Goal: Communication & Community: Connect with others

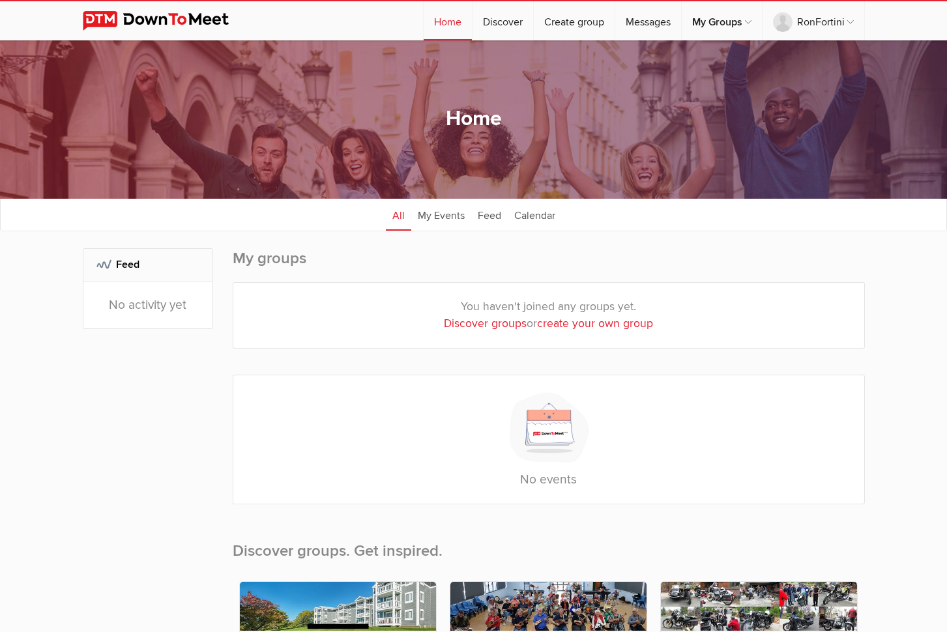
click at [490, 322] on link "Discover groups" at bounding box center [485, 324] width 83 height 14
select select "null"
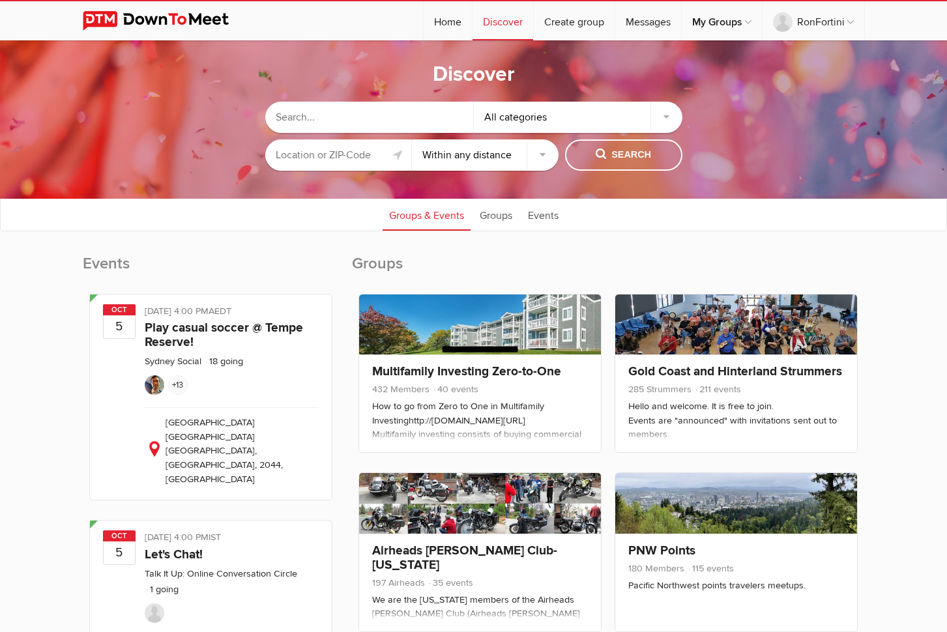
click at [353, 121] on input "text" at bounding box center [369, 117] width 209 height 31
type input "East bay over 60 Walnut Creek"
click at [623, 153] on span "Search" at bounding box center [623, 155] width 55 height 14
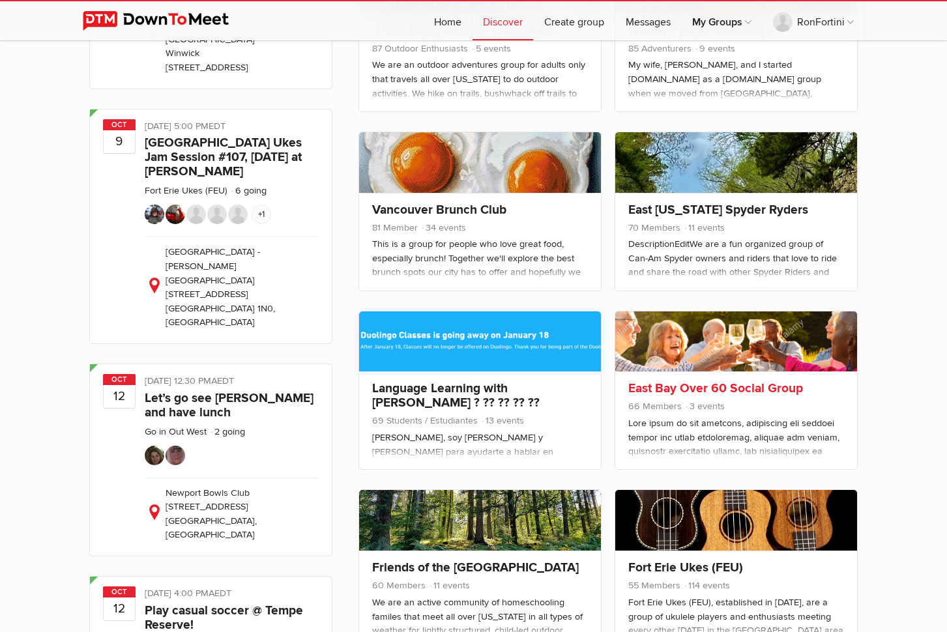
scroll to position [884, 0]
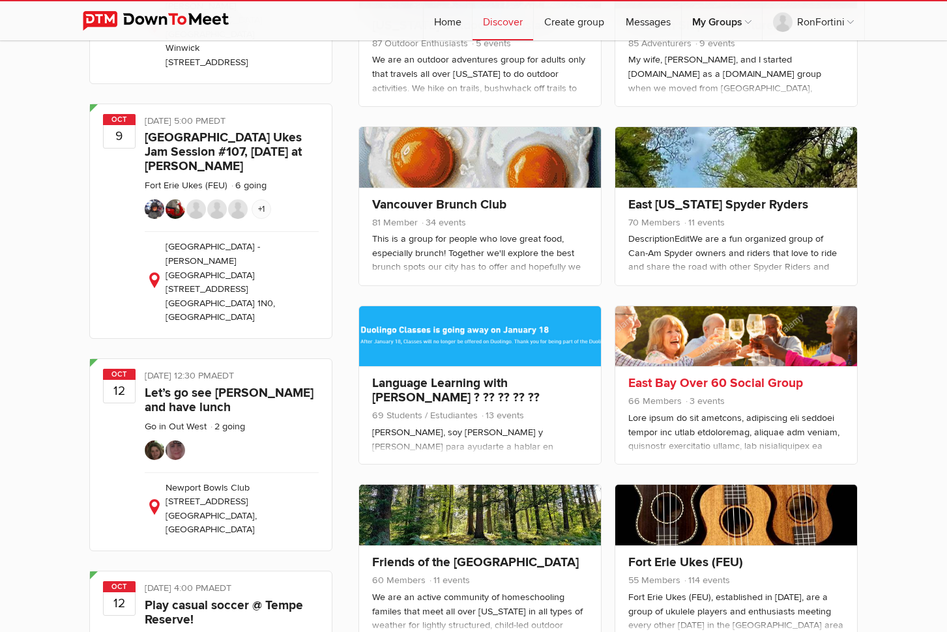
click at [696, 381] on link "East Bay Over 60 Social Group" at bounding box center [715, 383] width 175 height 16
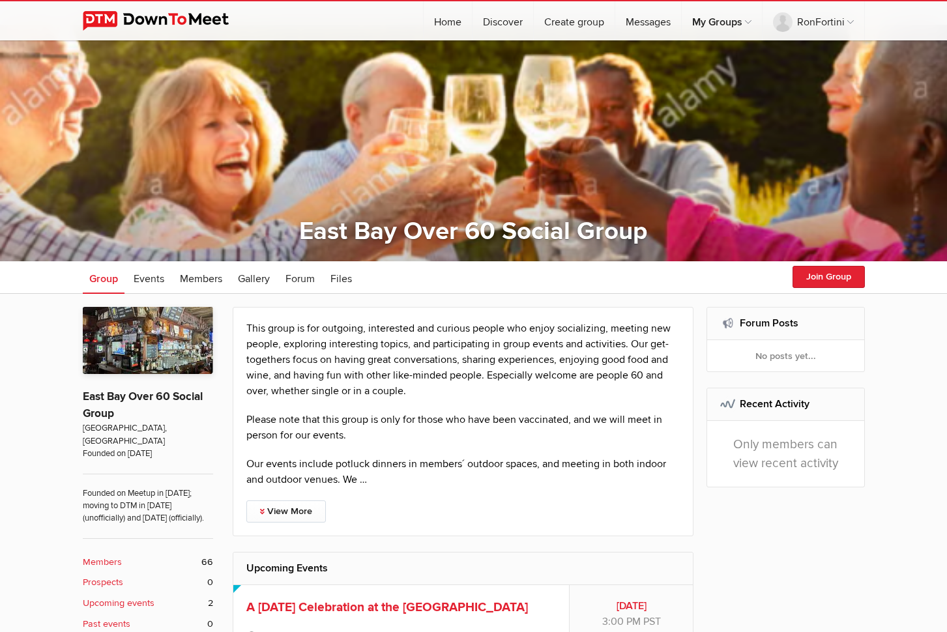
scroll to position [17, 0]
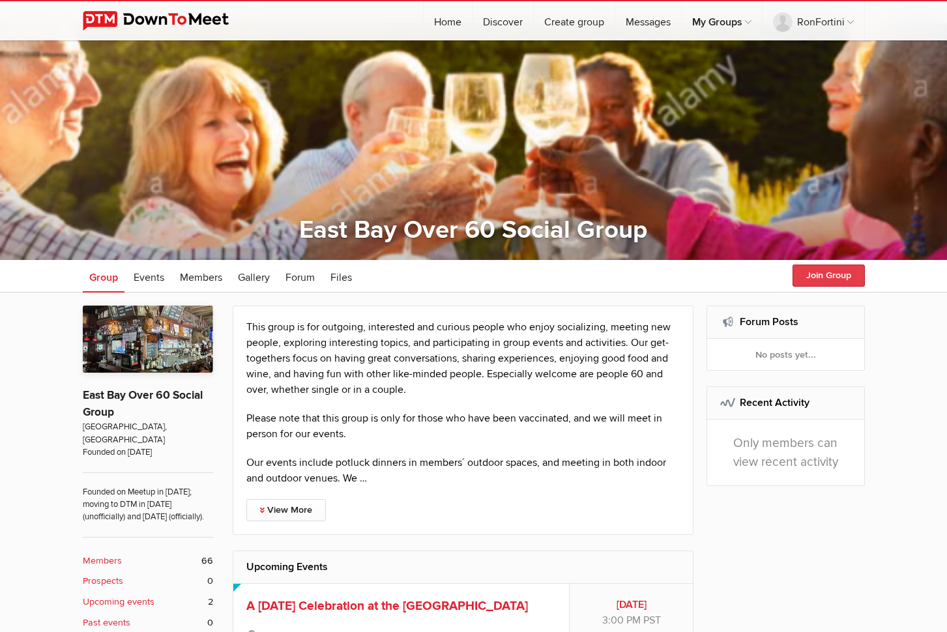
click at [834, 272] on button "Join Group" at bounding box center [829, 276] width 72 height 22
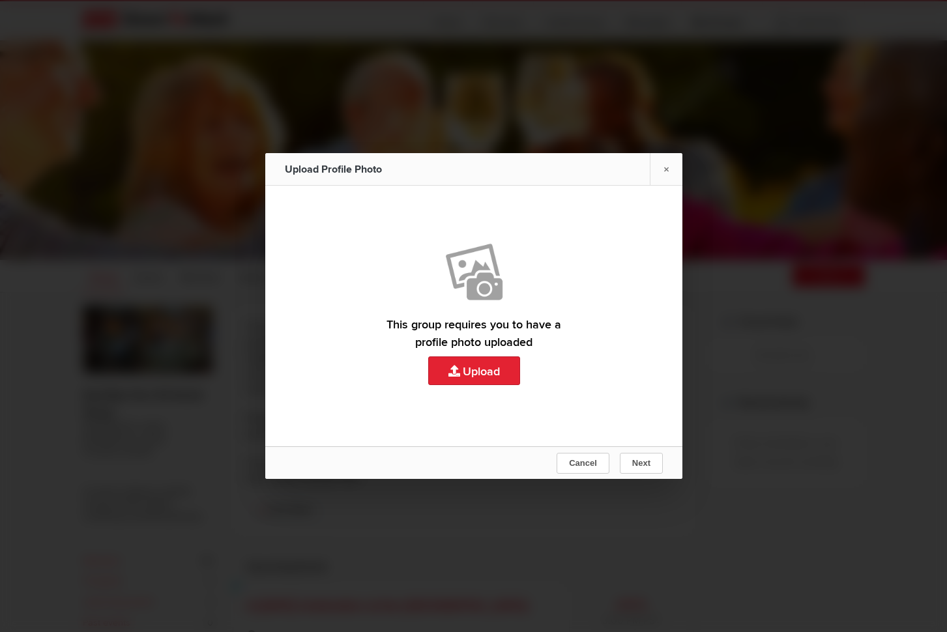
click at [488, 367] on link "Upload" at bounding box center [473, 316] width 417 height 261
type input "C:\fakepath\IMG_3930.jpeg"
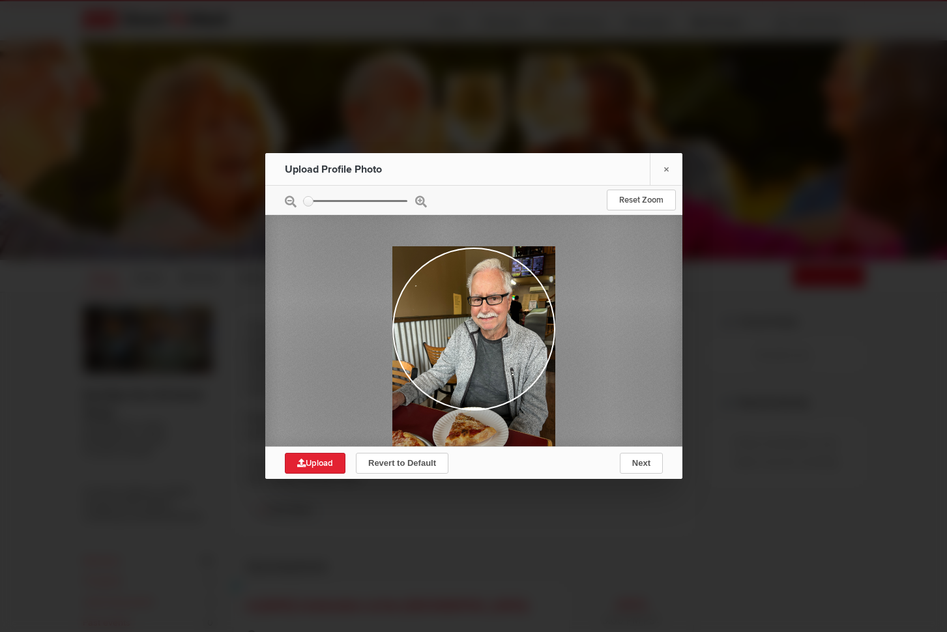
drag, startPoint x: 497, startPoint y: 303, endPoint x: 503, endPoint y: 373, distance: 70.1
click at [503, 373] on div at bounding box center [473, 354] width 163 height 217
click at [316, 463] on span "Upload" at bounding box center [315, 463] width 36 height 10
click at [636, 462] on span "Next" at bounding box center [641, 463] width 18 height 10
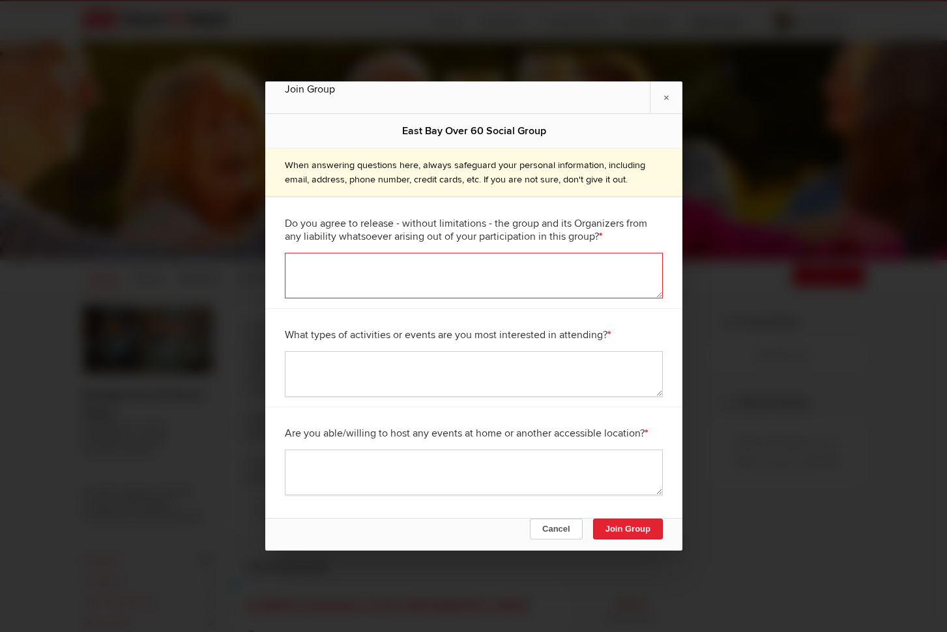
click at [320, 262] on textarea at bounding box center [474, 276] width 378 height 46
type textarea "Yes"
click at [307, 362] on textarea at bounding box center [474, 374] width 378 height 46
type textarea "Socials, Fishing"
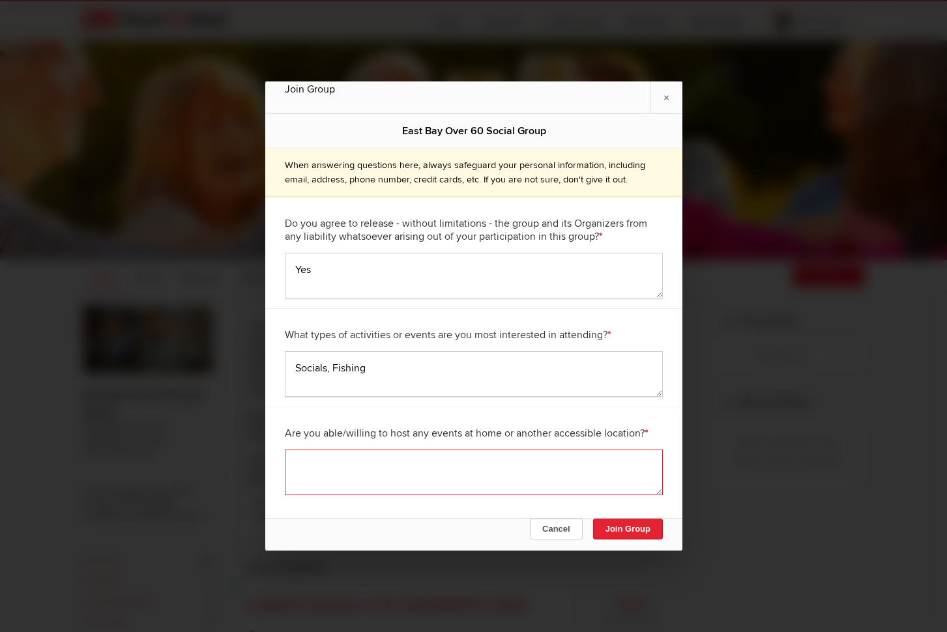
click at [313, 457] on textarea at bounding box center [474, 473] width 378 height 46
type textarea "No"
click at [617, 529] on button "Join Group" at bounding box center [628, 529] width 70 height 21
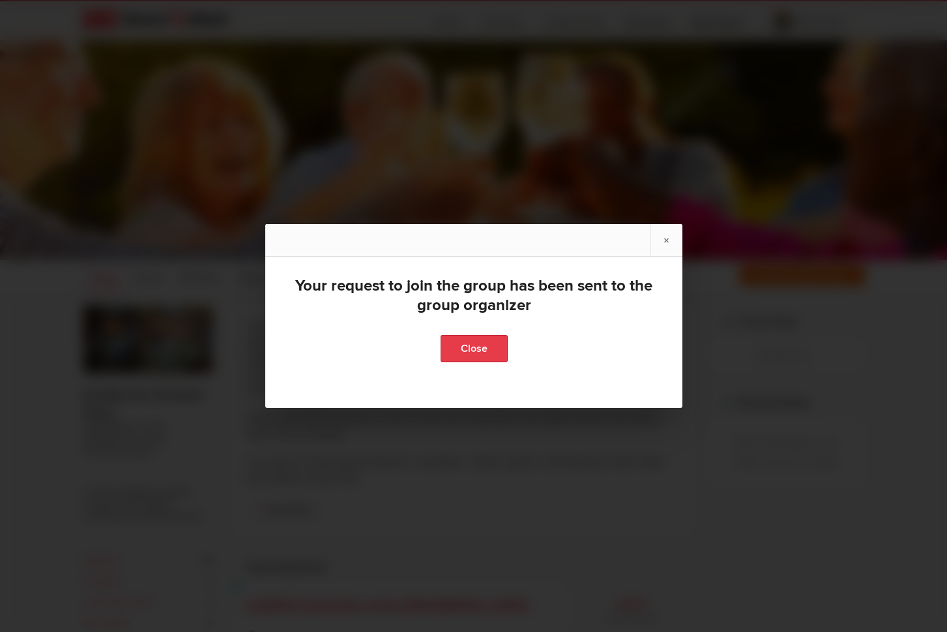
click at [486, 347] on link "Close" at bounding box center [473, 348] width 67 height 27
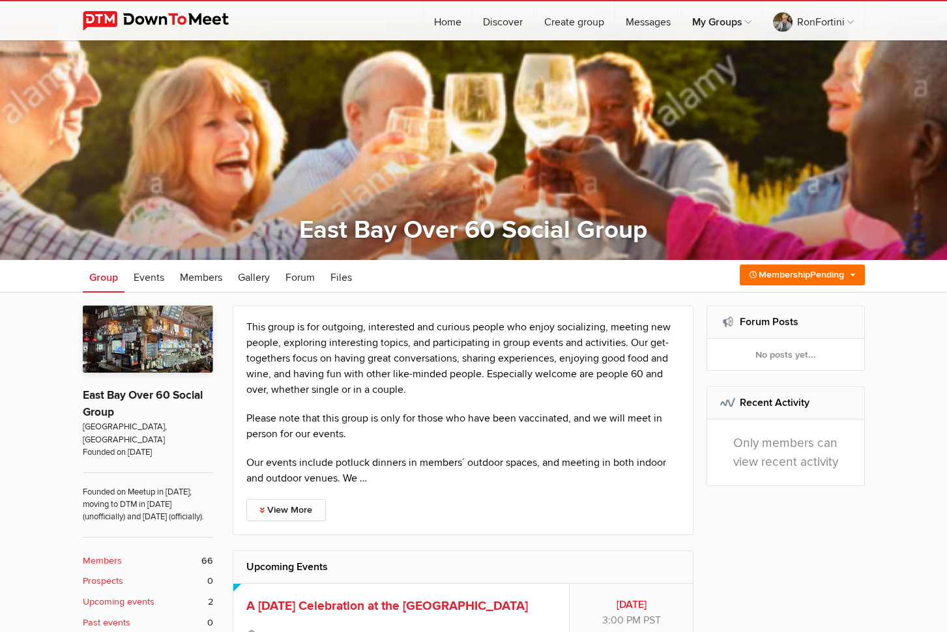
click at [107, 557] on b "Members" at bounding box center [102, 561] width 39 height 14
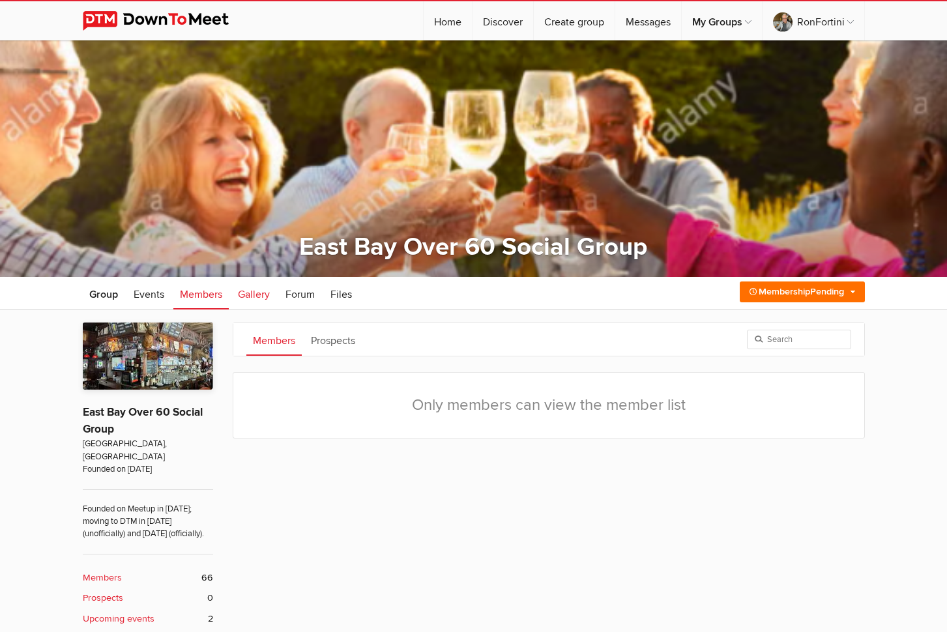
click at [254, 293] on span "Gallery" at bounding box center [254, 294] width 32 height 13
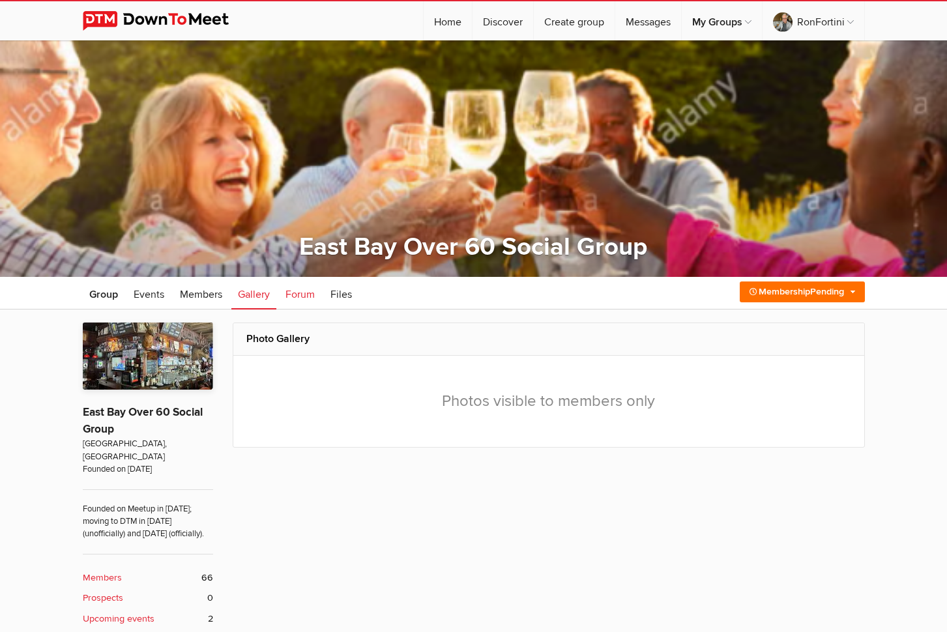
click at [299, 295] on span "Forum" at bounding box center [300, 294] width 29 height 13
click at [147, 293] on span "Events" at bounding box center [149, 294] width 31 height 13
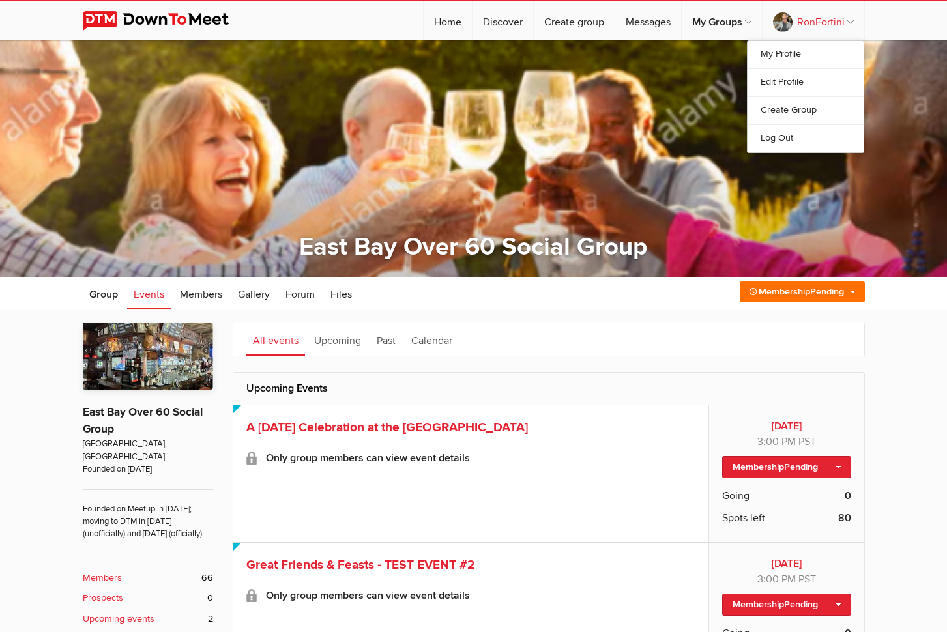
click at [818, 22] on link "RonFortini" at bounding box center [814, 20] width 102 height 39
click at [764, 136] on link "Log Out" at bounding box center [806, 139] width 116 height 28
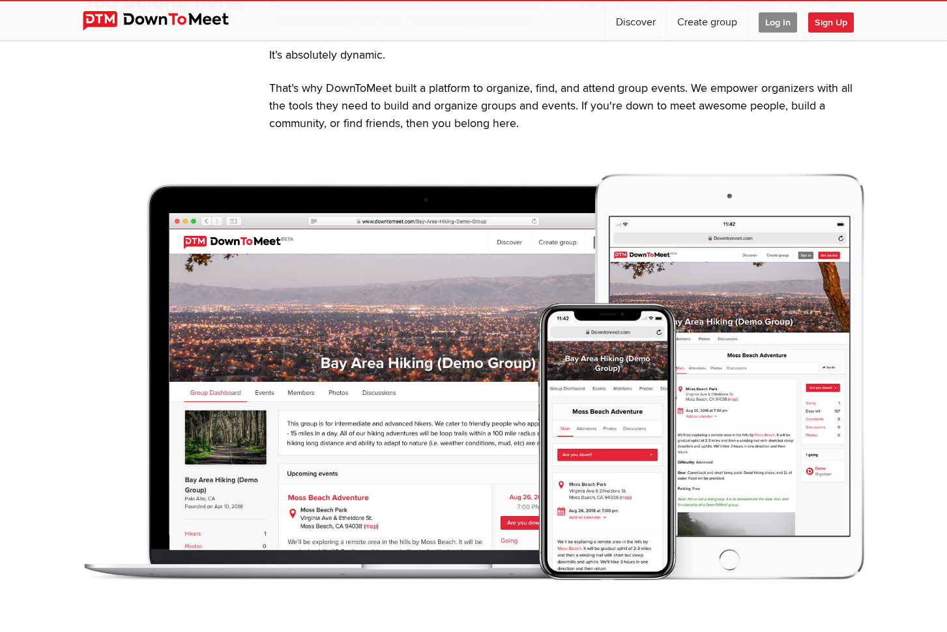
scroll to position [564, 0]
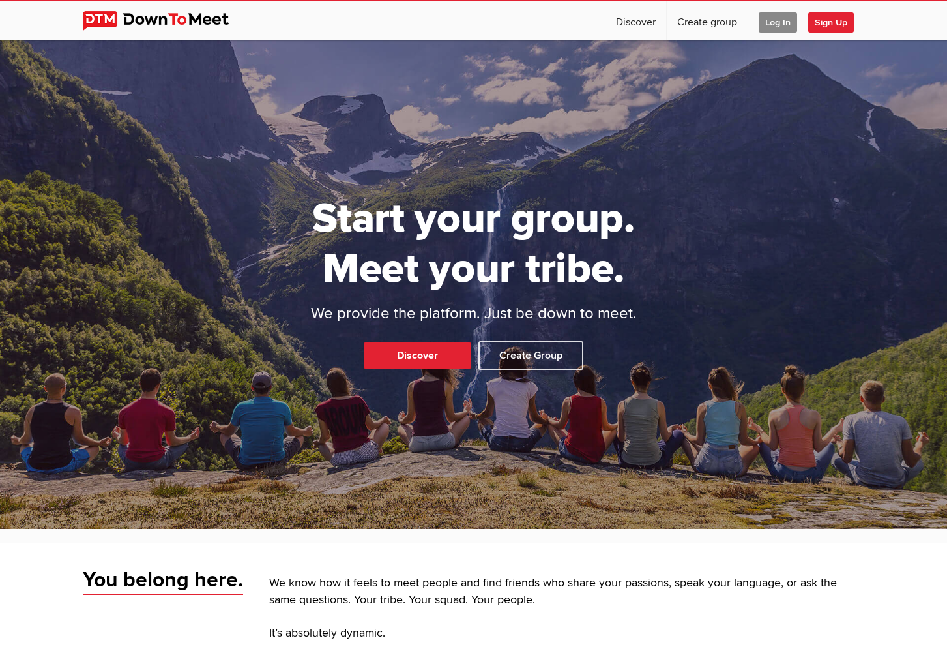
click at [773, 20] on span "Log In" at bounding box center [778, 22] width 38 height 20
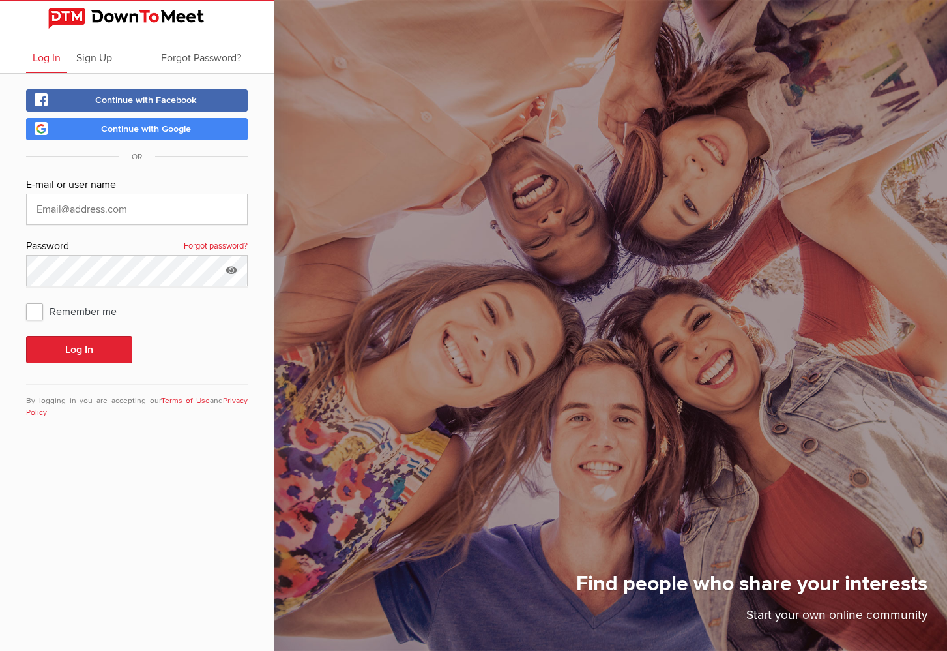
click at [88, 211] on input "text" at bounding box center [137, 209] width 222 height 31
type input "[EMAIL_ADDRESS][DOMAIN_NAME]"
drag, startPoint x: 165, startPoint y: 323, endPoint x: 104, endPoint y: 290, distance: 68.8
click at [164, 320] on div "E-mail or user name [EMAIL_ADDRESS][DOMAIN_NAME] Password Forgot password? Reme…" at bounding box center [137, 305] width 222 height 257
click at [31, 310] on span "Remember me" at bounding box center [78, 310] width 104 height 23
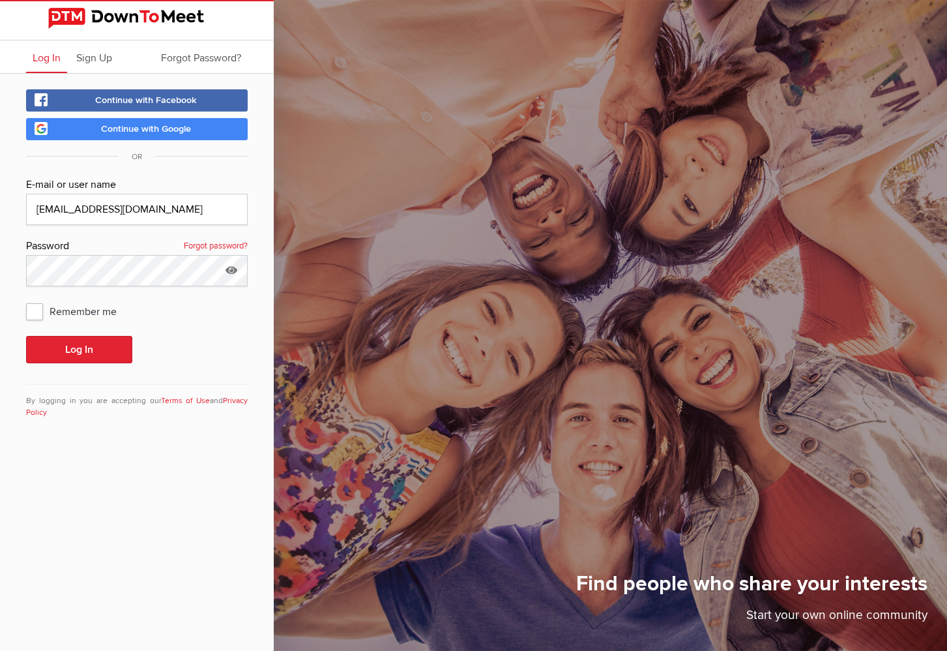
click at [26, 299] on input "Remember me" at bounding box center [25, 299] width 1 height 1
checkbox input "true"
click at [80, 348] on button "Log In" at bounding box center [79, 349] width 106 height 27
